Goal: Contribute content: Add original content to the website for others to see

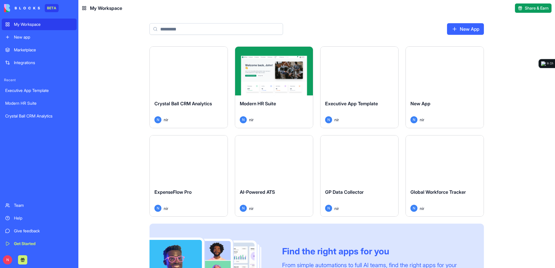
click at [181, 59] on div "Launch" at bounding box center [189, 71] width 78 height 49
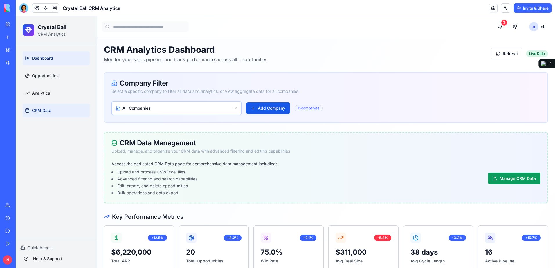
click at [52, 109] on link "CRM Data" at bounding box center [56, 111] width 67 height 14
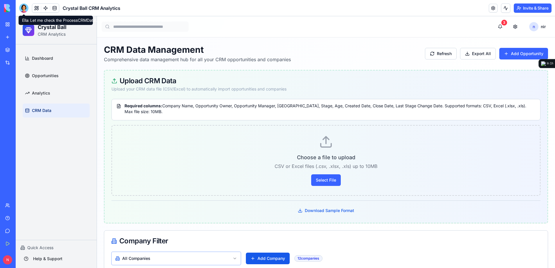
click at [22, 3] on div at bounding box center [23, 7] width 9 height 9
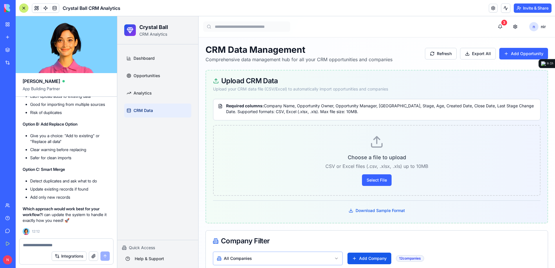
scroll to position [4891, 0]
click at [82, 245] on textarea at bounding box center [66, 245] width 87 height 6
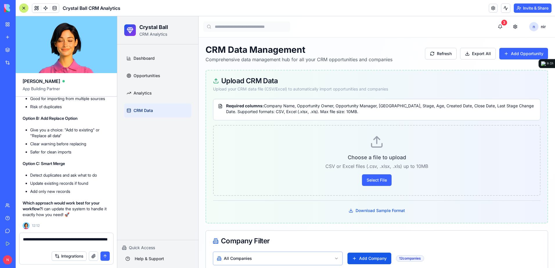
type textarea "**********"
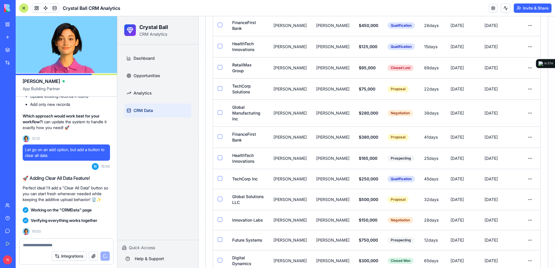
scroll to position [5312, 0]
